Goal: Task Accomplishment & Management: Manage account settings

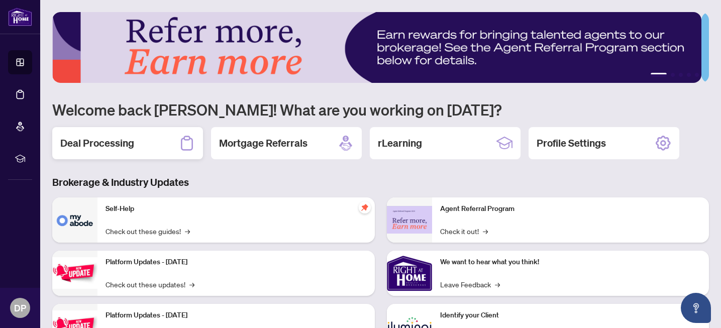
click at [130, 145] on h2 "Deal Processing" at bounding box center [97, 143] width 74 height 14
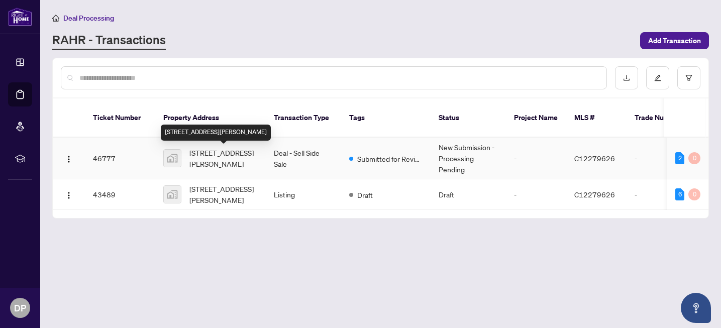
click at [230, 162] on span "[STREET_ADDRESS][PERSON_NAME]" at bounding box center [223, 158] width 68 height 22
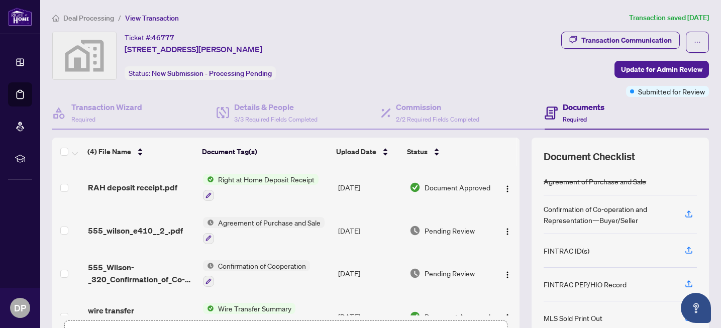
click at [263, 268] on span "Confirmation of Cooperation" at bounding box center [262, 265] width 96 height 11
click at [69, 271] on td at bounding box center [68, 273] width 32 height 43
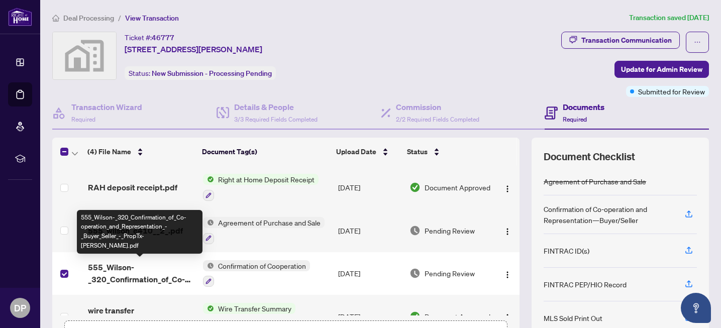
click at [117, 278] on span "555_Wilson-_320_Confirmation_of_Co-operation_and_Representation_-_Buyer_Seller_…" at bounding box center [141, 273] width 107 height 24
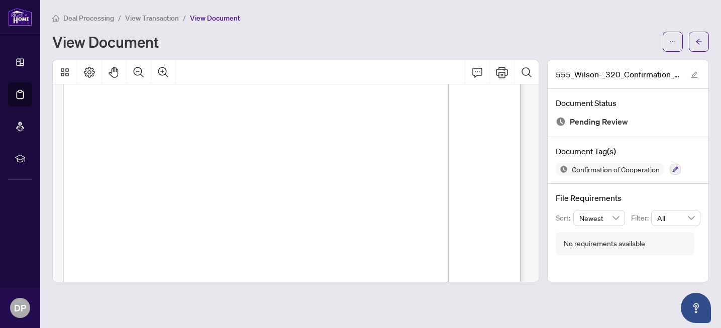
scroll to position [725, 0]
